Goal: Information Seeking & Learning: Find specific fact

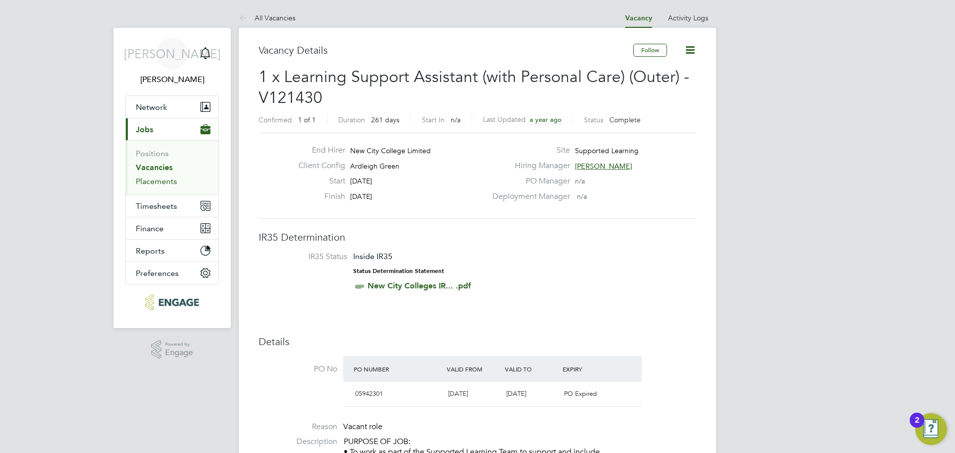
click at [165, 181] on link "Placements" at bounding box center [156, 181] width 41 height 9
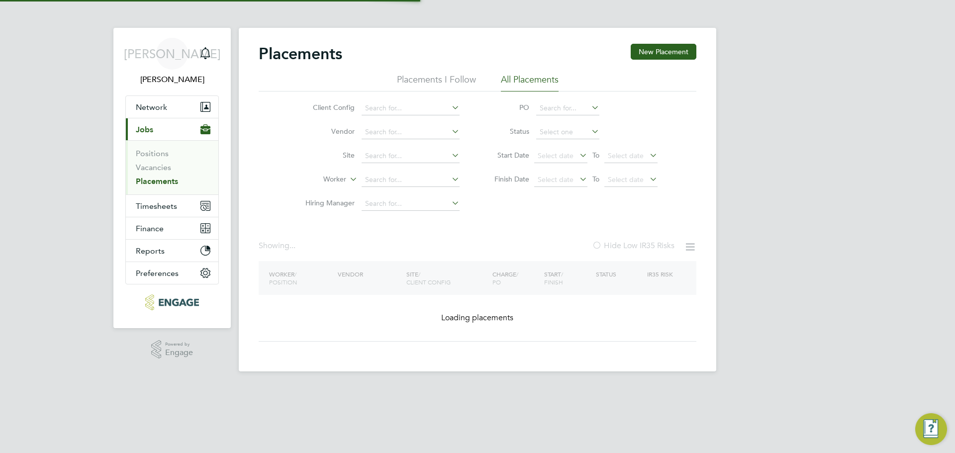
click at [171, 170] on li "Vacancies" at bounding box center [173, 170] width 75 height 14
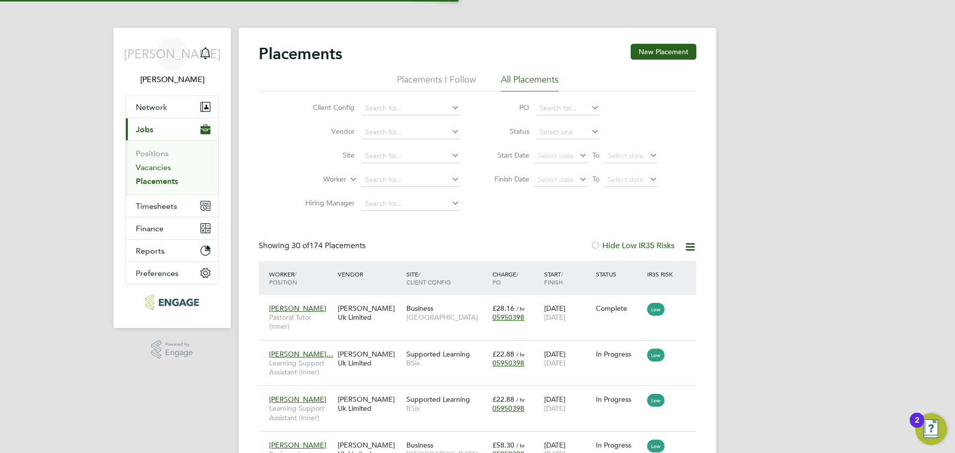
scroll to position [37, 69]
click at [165, 170] on link "Vacancies" at bounding box center [153, 167] width 35 height 9
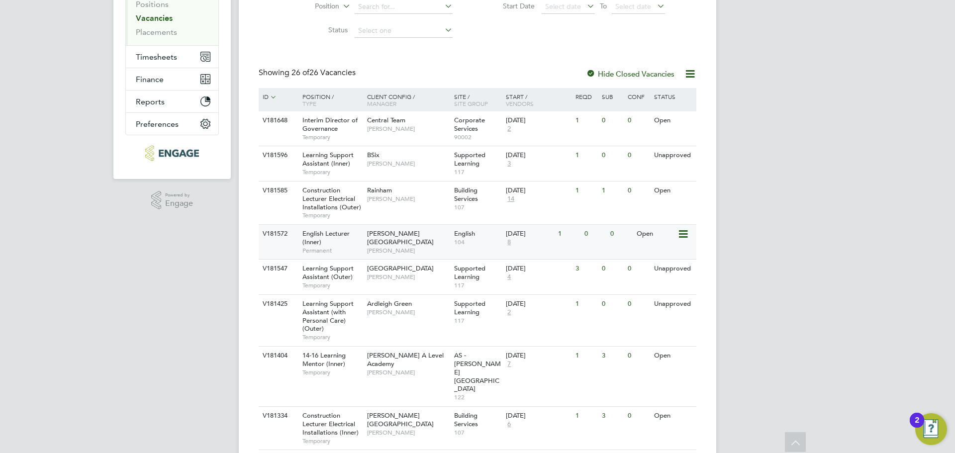
click at [386, 247] on span "[PERSON_NAME]" at bounding box center [408, 251] width 82 height 8
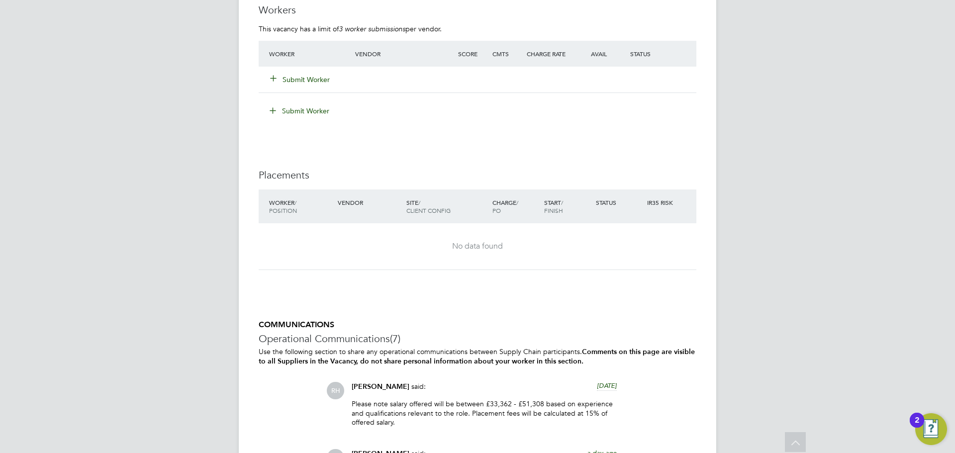
scroll to position [1542, 0]
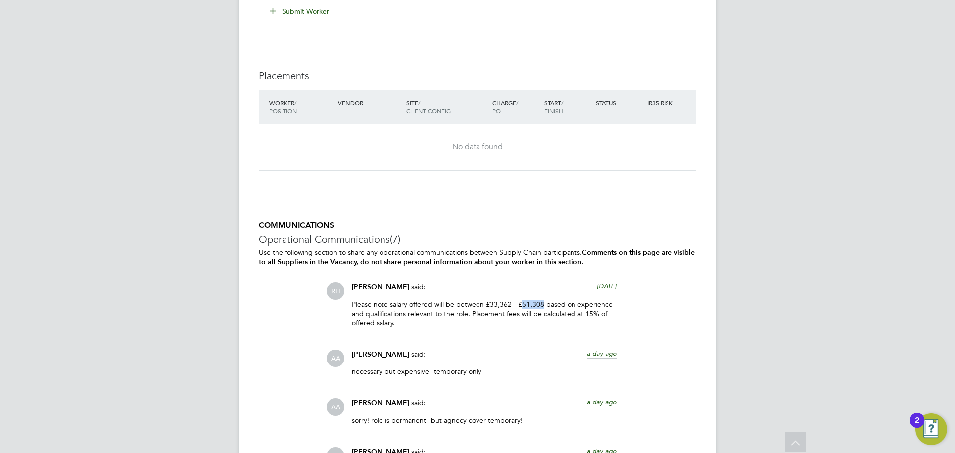
drag, startPoint x: 540, startPoint y: 302, endPoint x: 519, endPoint y: 302, distance: 20.9
click at [519, 302] on p "Please note salary offered will be between £33,362 - £51,308 based on experienc…" at bounding box center [484, 313] width 265 height 27
copy p "51,308"
drag, startPoint x: 510, startPoint y: 306, endPoint x: 489, endPoint y: 305, distance: 20.9
click at [489, 305] on p "Please note salary offered will be between £33,362 - £51,308 based on experienc…" at bounding box center [484, 313] width 265 height 27
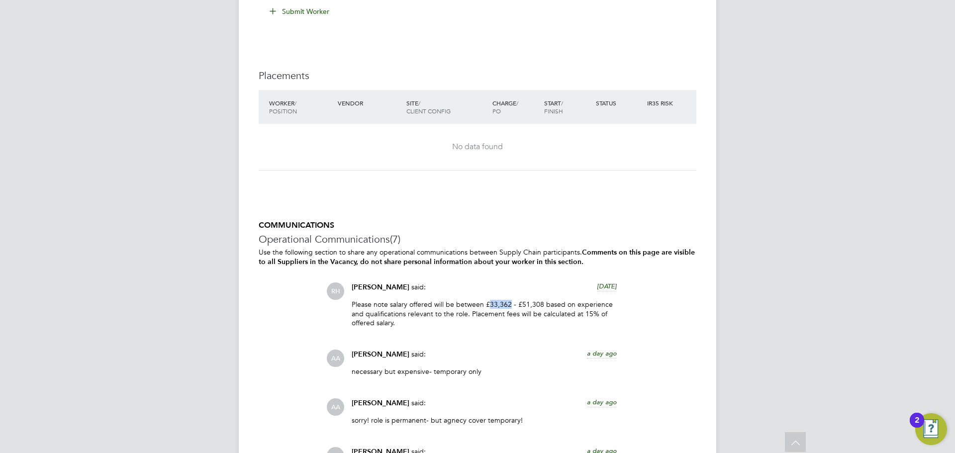
copy p "33,362"
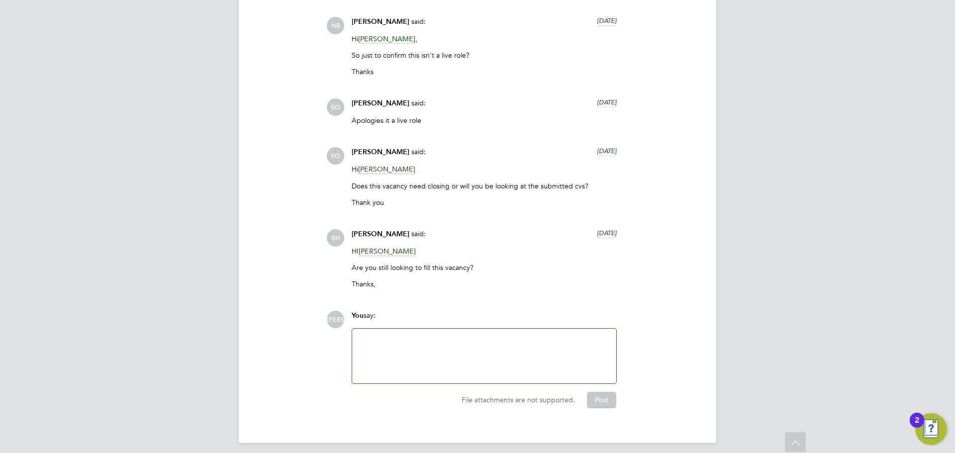
scroll to position [2036, 0]
